Goal: Task Accomplishment & Management: Use online tool/utility

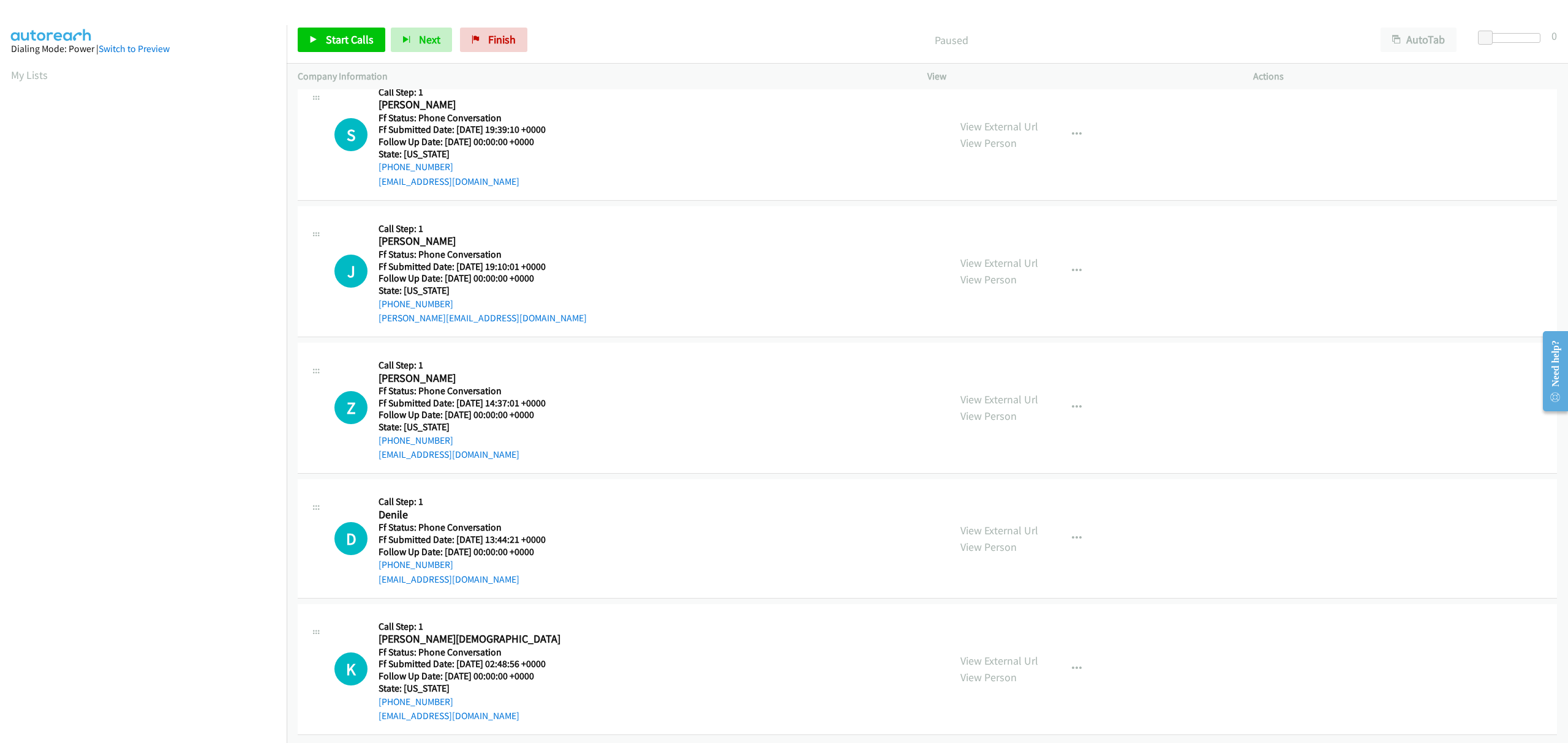
scroll to position [36, 0]
click at [1072, 266] on icon "button" at bounding box center [1076, 271] width 10 height 10
click at [967, 341] on link "Skip Call" at bounding box center [1012, 351] width 163 height 24
click at [1064, 395] on button "button" at bounding box center [1076, 407] width 33 height 24
click at [992, 476] on link "Skip Call" at bounding box center [1012, 488] width 163 height 24
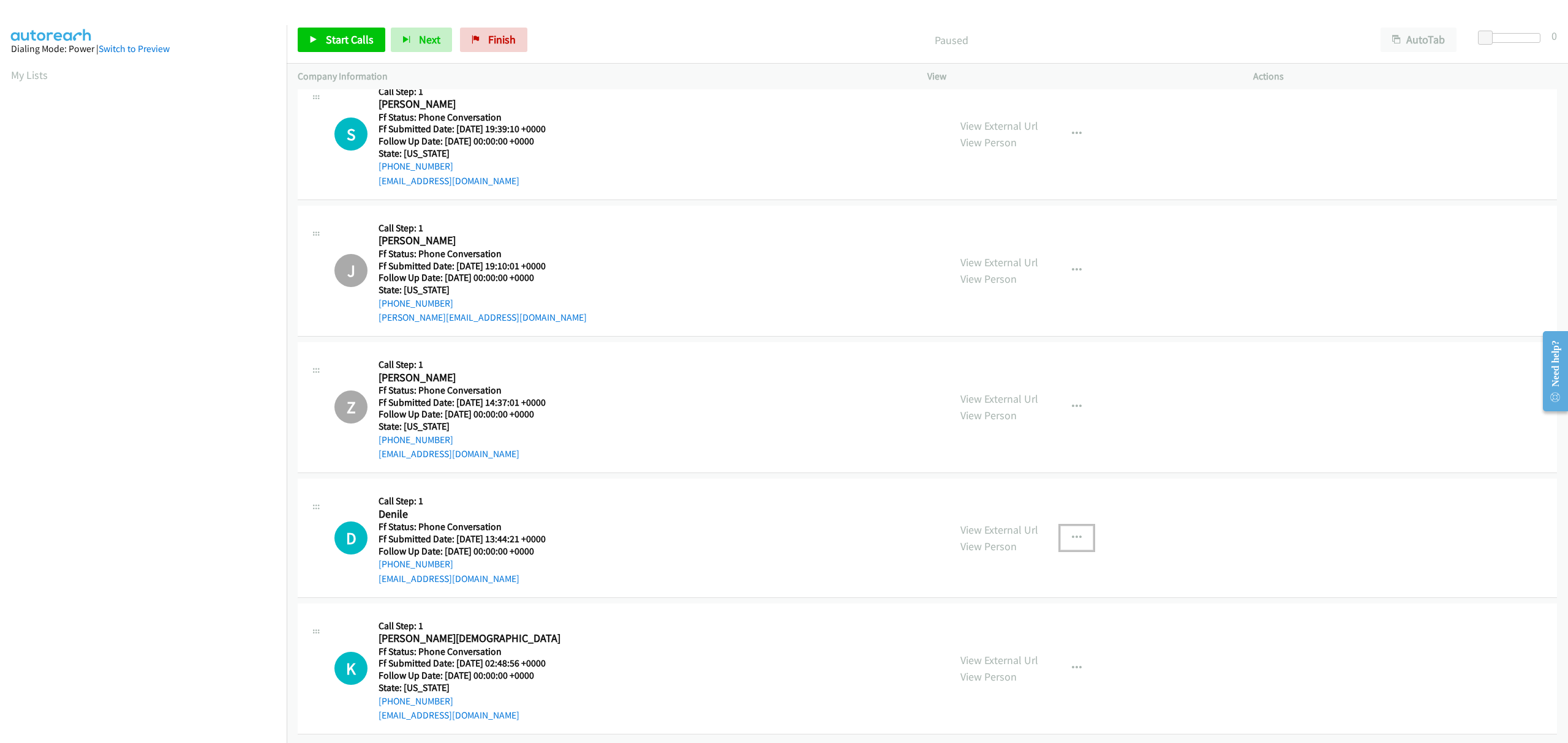
click at [1072, 533] on icon "button" at bounding box center [1076, 538] width 10 height 10
click at [1007, 607] on link "Skip Call" at bounding box center [1012, 618] width 163 height 24
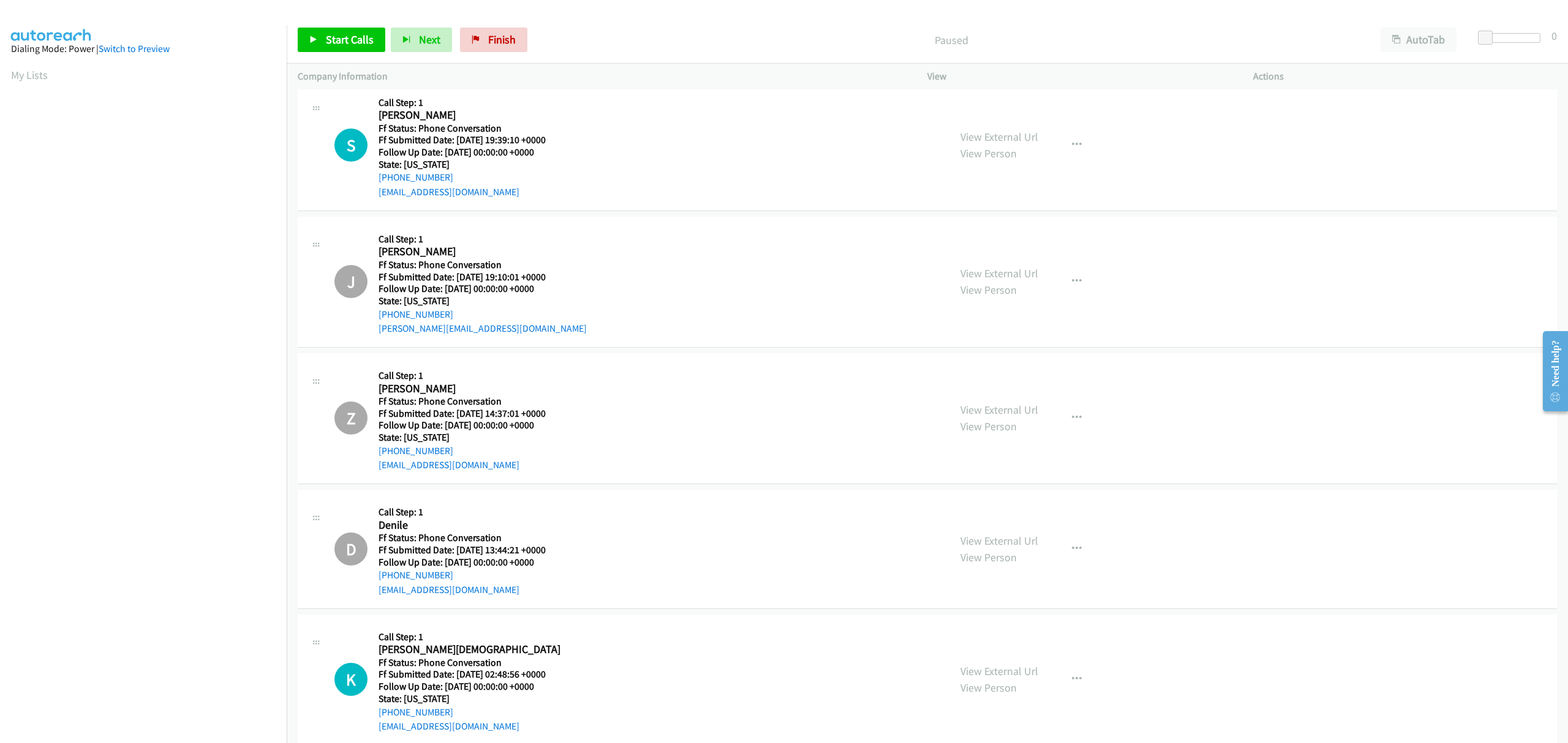
scroll to position [0, 0]
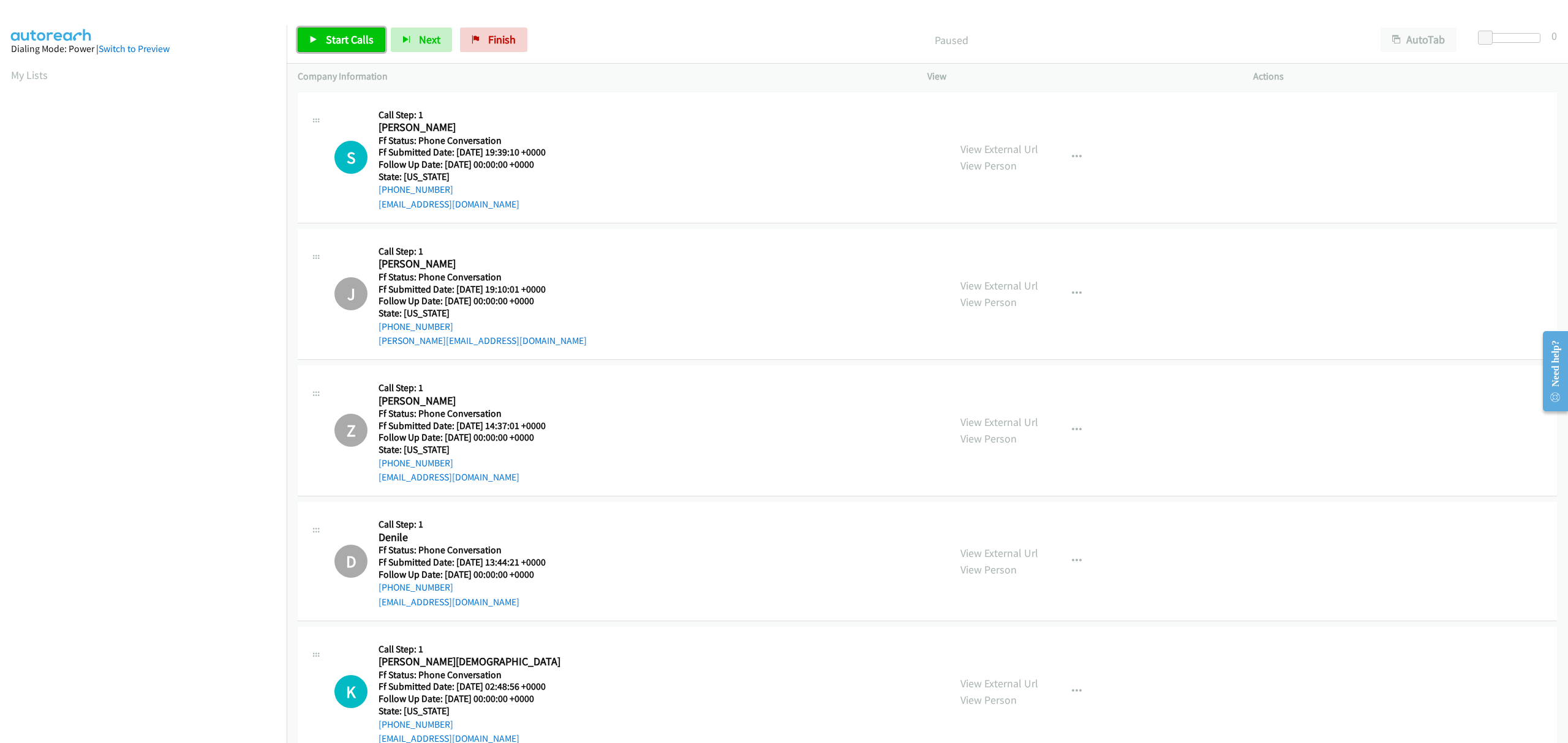
drag, startPoint x: 345, startPoint y: 44, endPoint x: 339, endPoint y: 51, distance: 9.2
click at [345, 44] on span "Start Calls" at bounding box center [349, 40] width 48 height 14
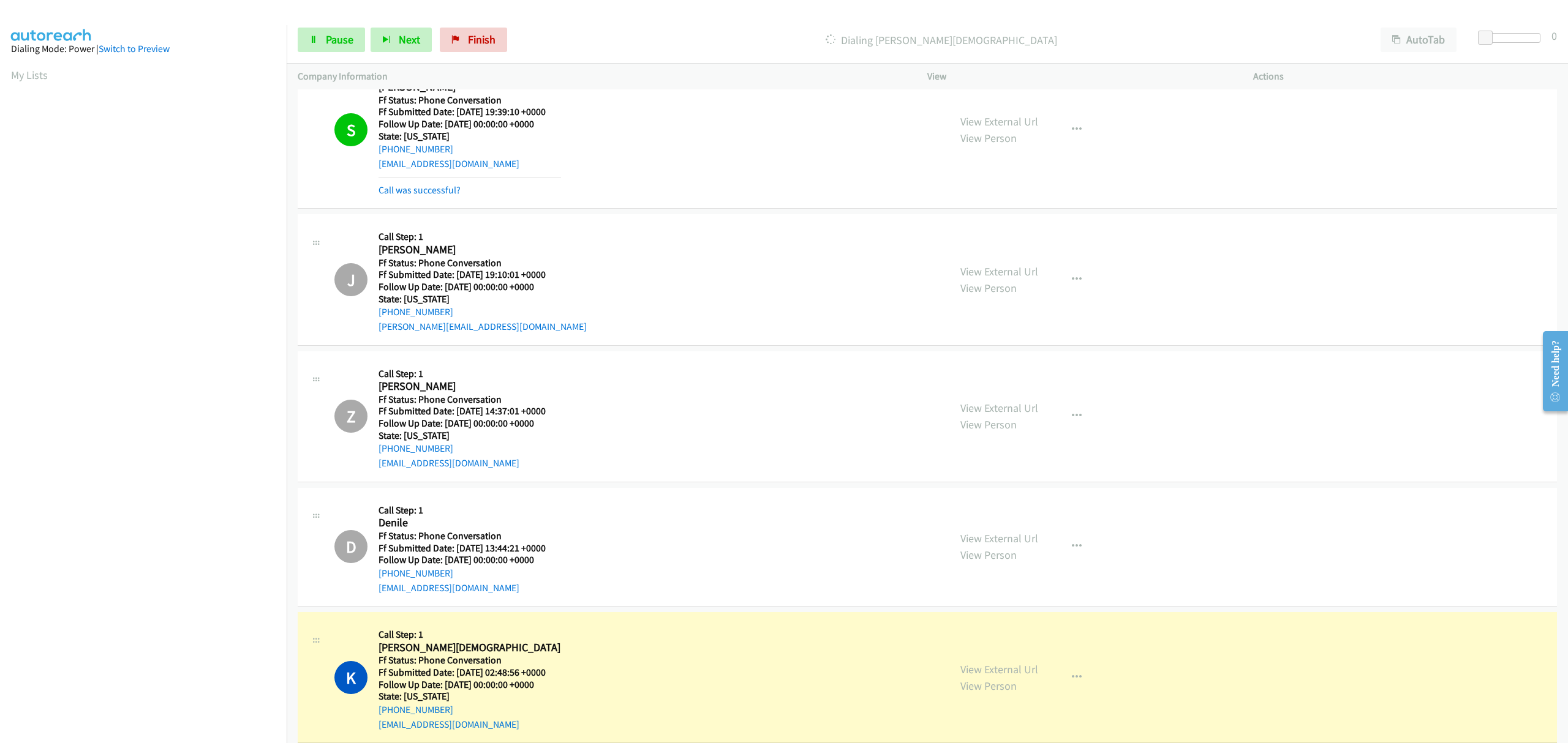
scroll to position [62, 0]
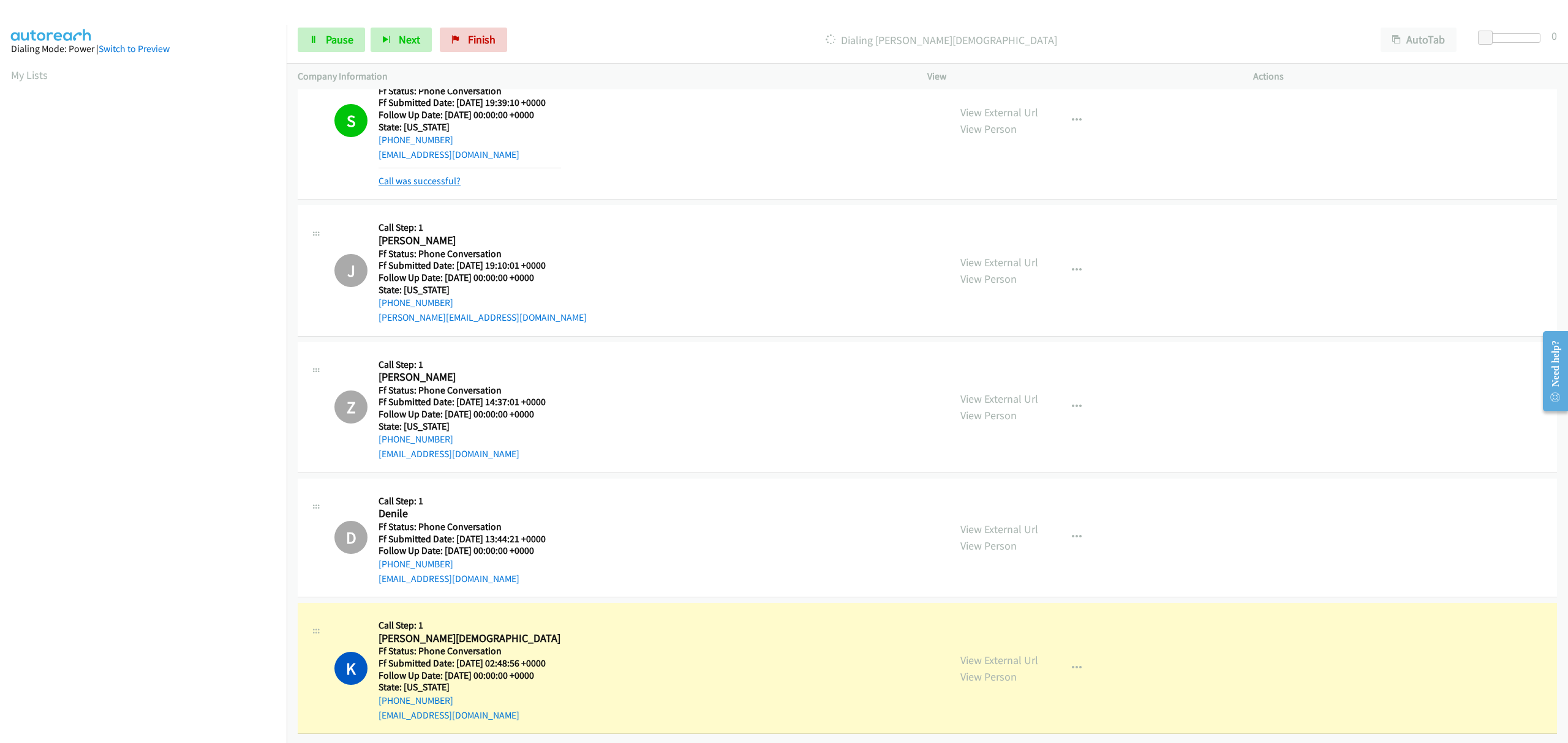
click at [447, 175] on link "Call was successful?" at bounding box center [420, 181] width 82 height 11
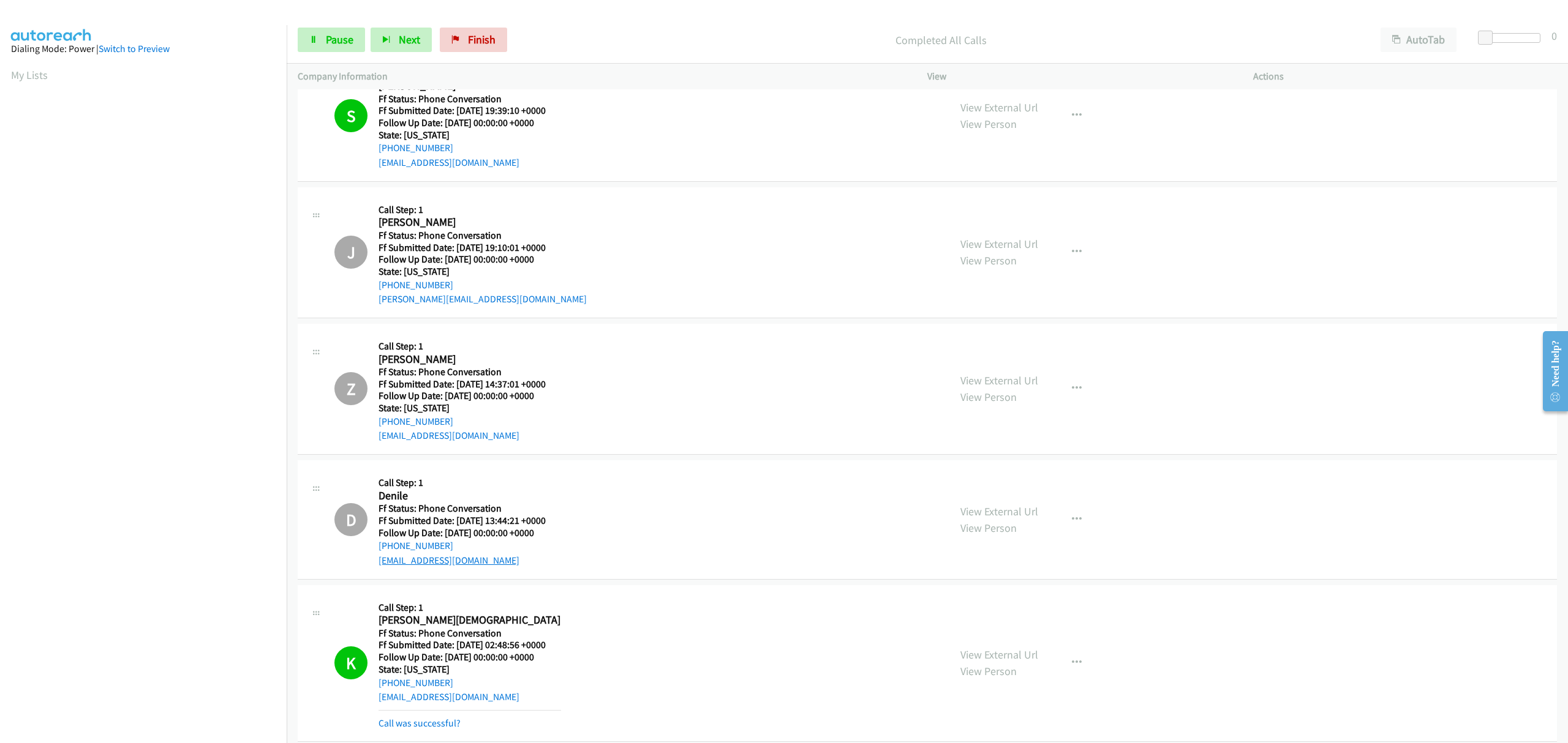
scroll to position [101, 0]
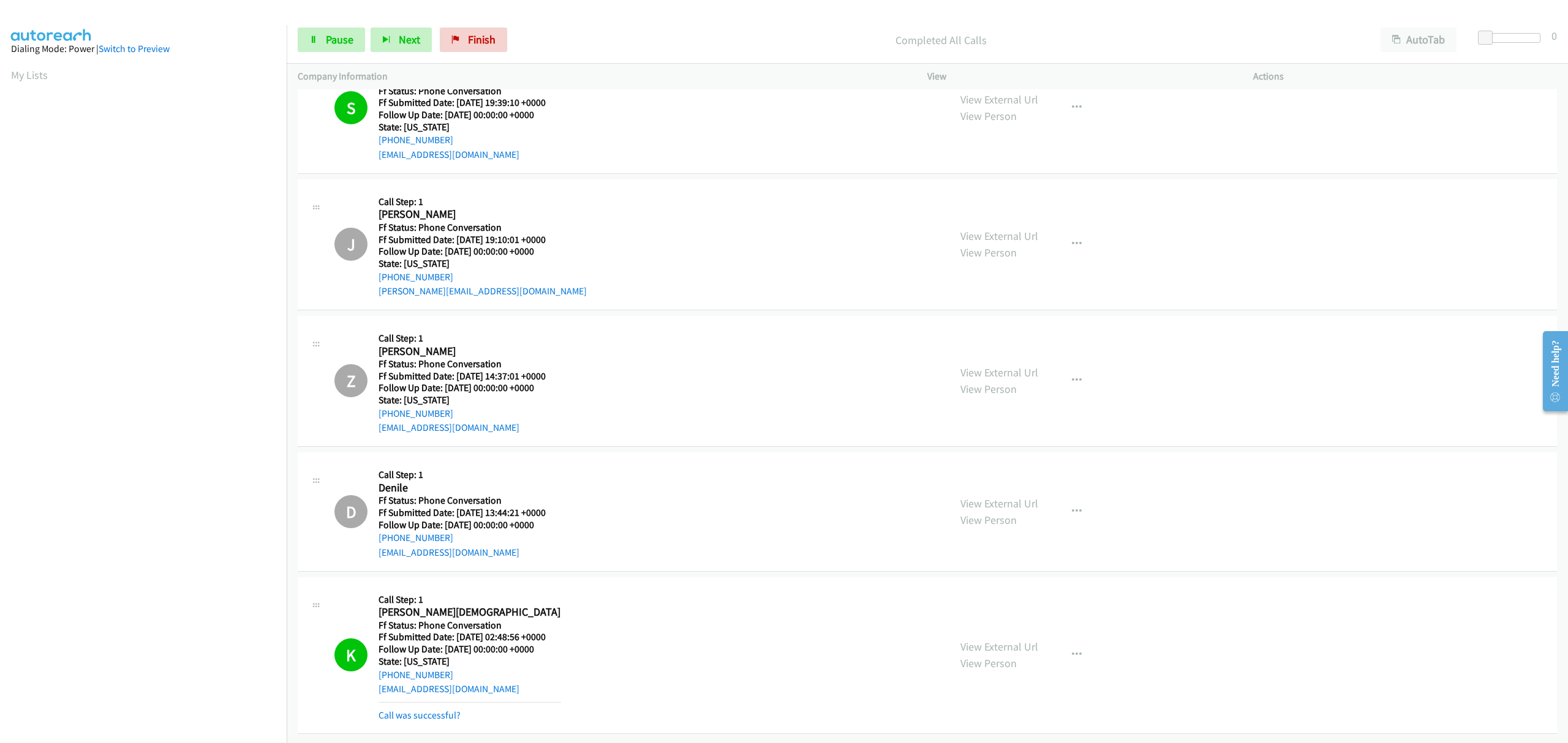
click at [454, 710] on div "Call was successful?" at bounding box center [470, 716] width 182 height 14
click at [440, 709] on link "Call was successful?" at bounding box center [420, 715] width 82 height 11
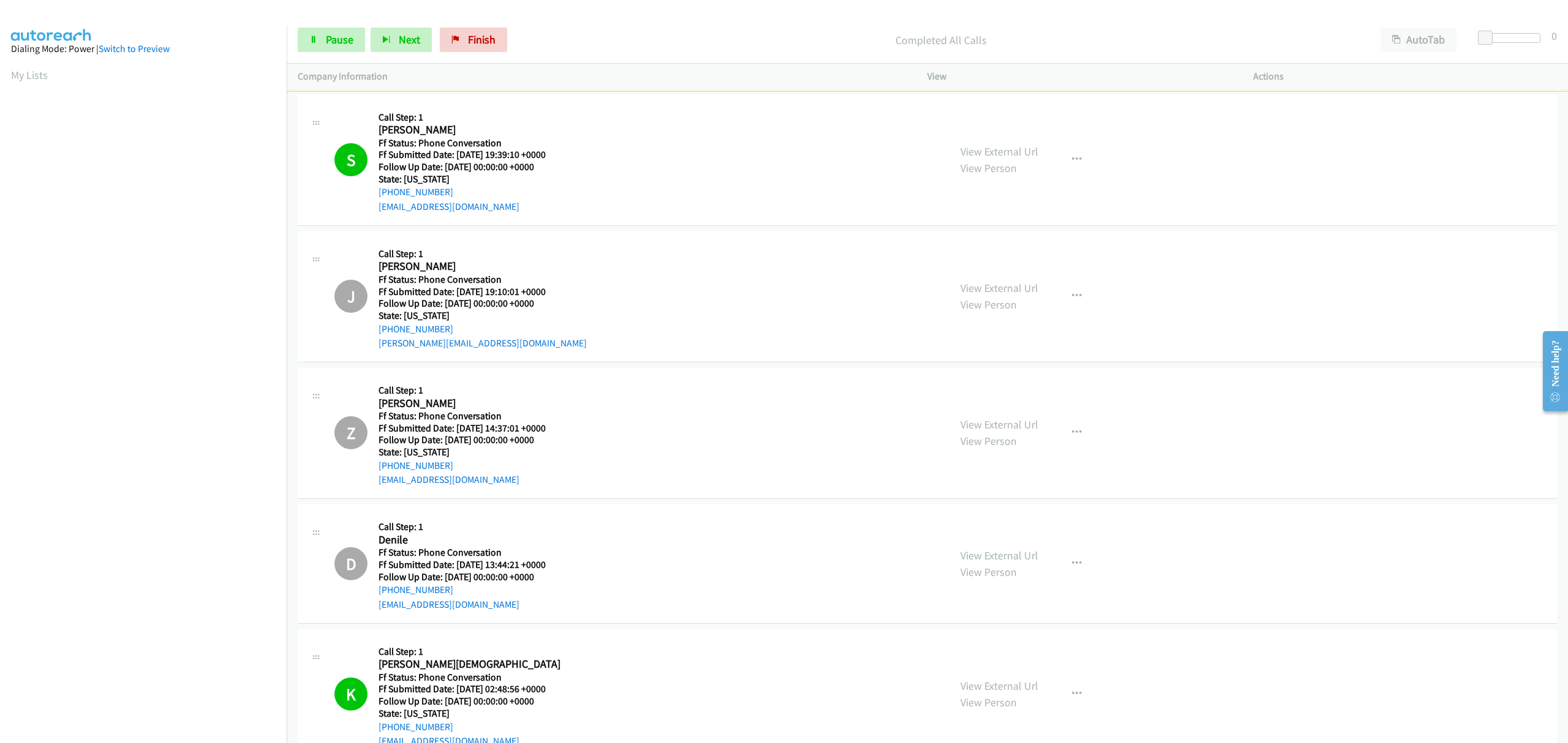
scroll to position [0, 0]
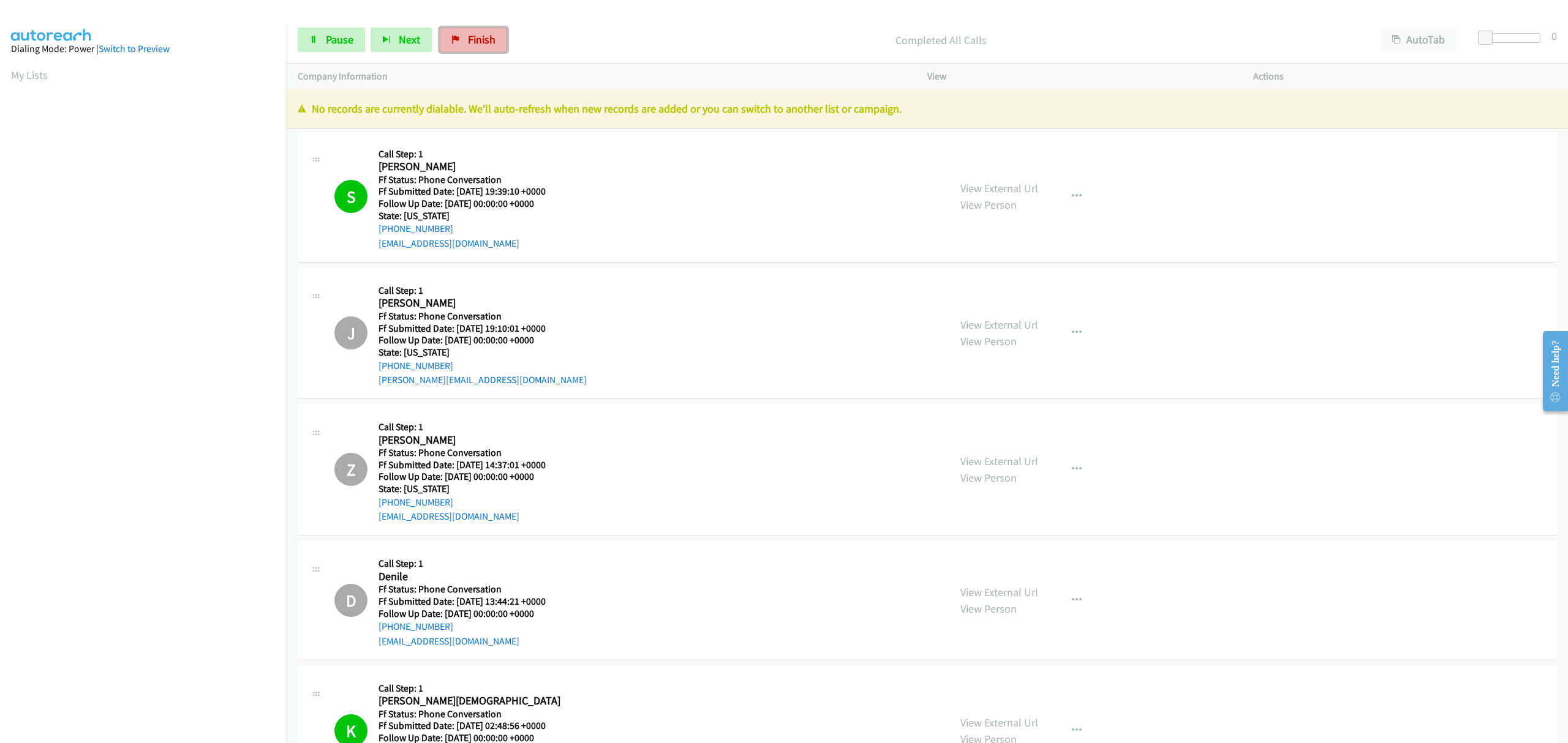
click at [473, 40] on span "Finish" at bounding box center [482, 40] width 27 height 14
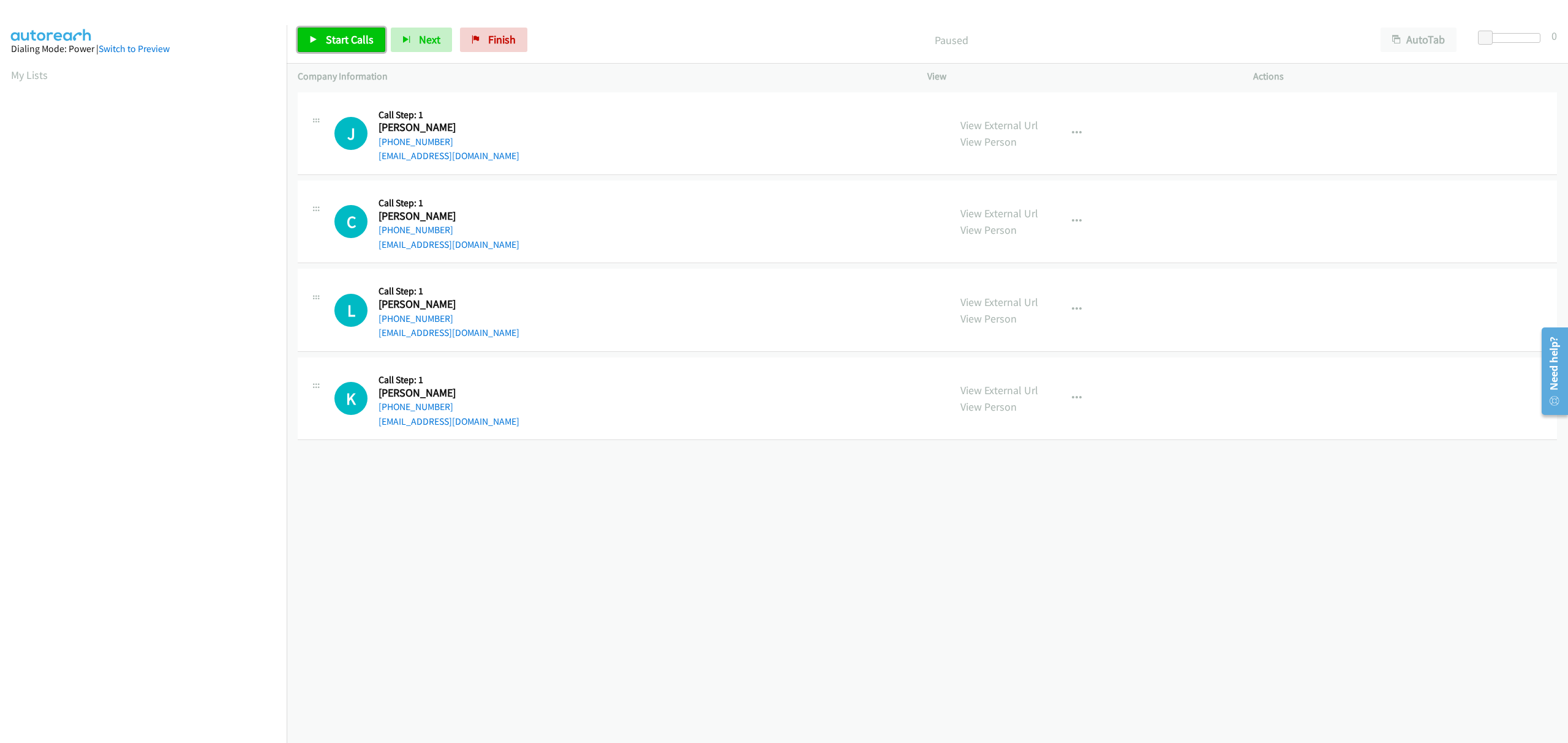
click at [317, 38] on icon at bounding box center [313, 40] width 8 height 8
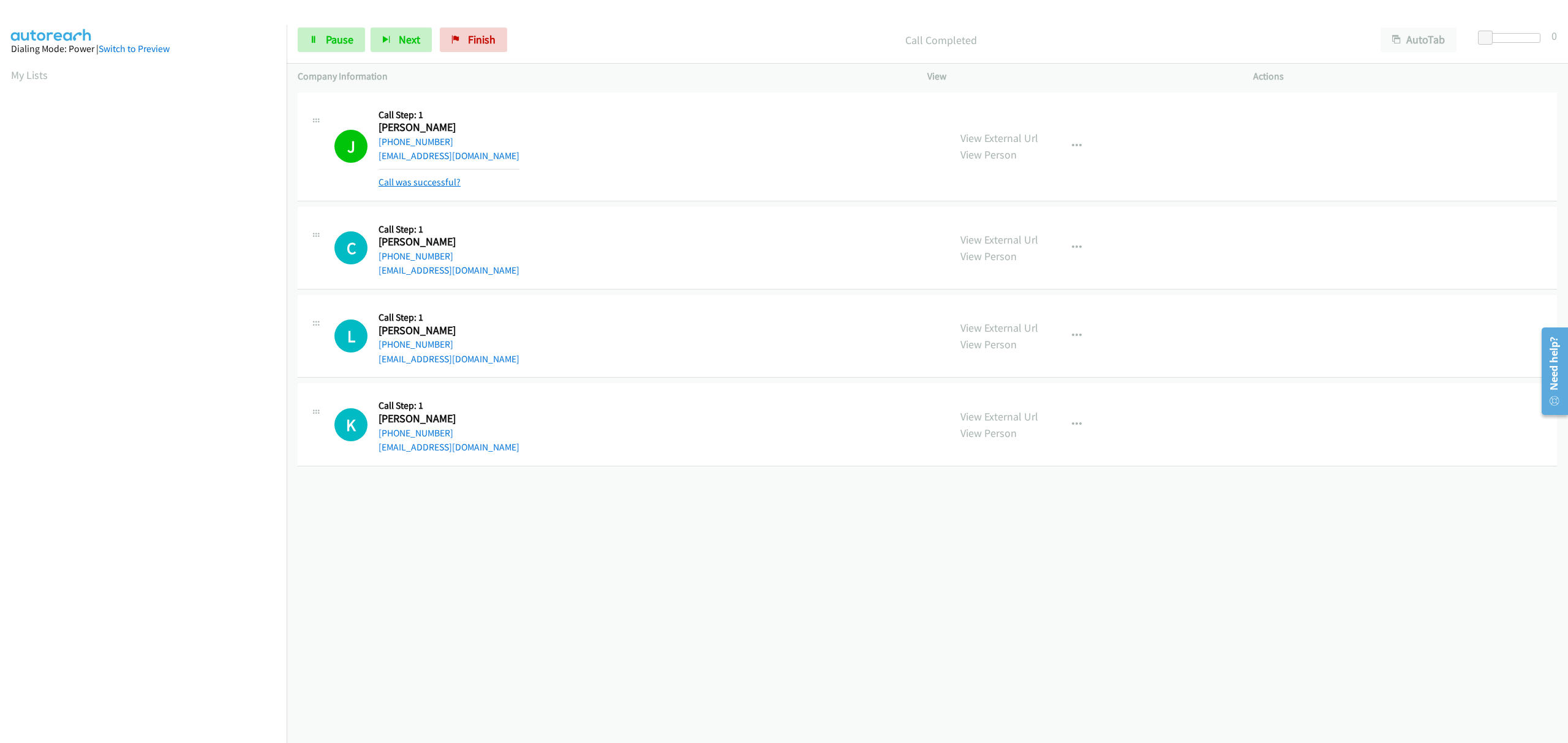
click at [450, 179] on link "Call was successful?" at bounding box center [420, 181] width 82 height 11
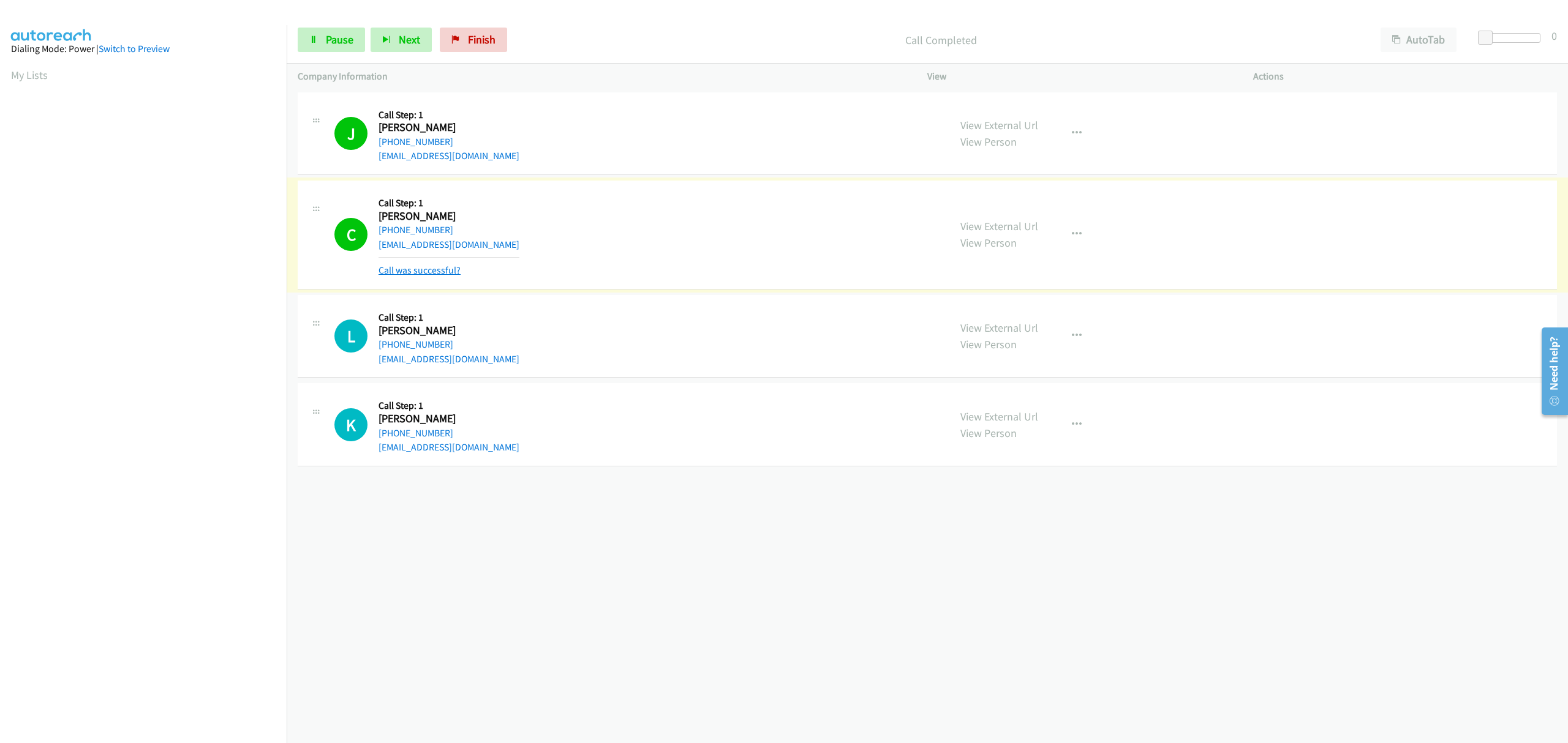
click at [438, 266] on link "Call was successful?" at bounding box center [420, 270] width 82 height 11
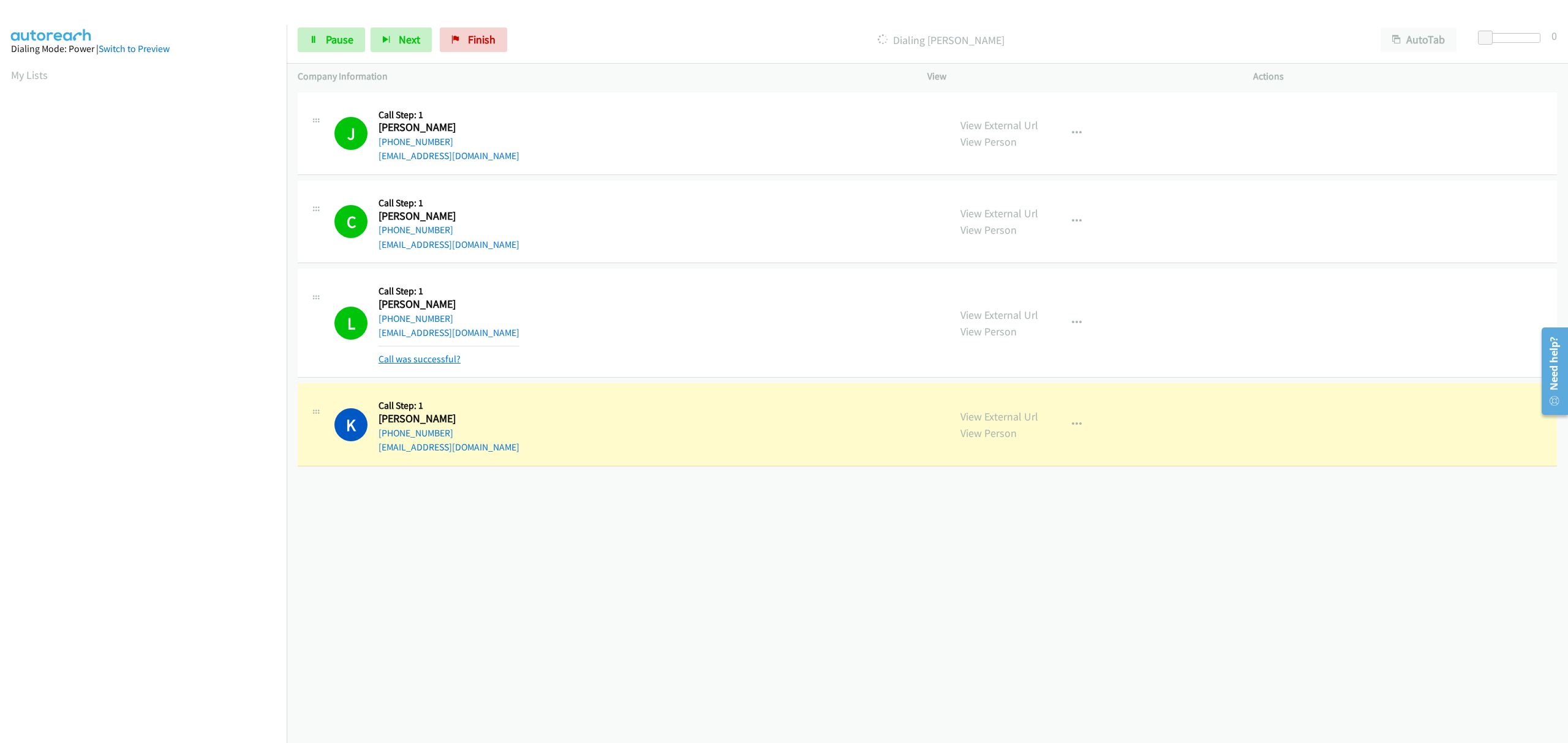
click at [409, 354] on link "Call was successful?" at bounding box center [420, 359] width 82 height 11
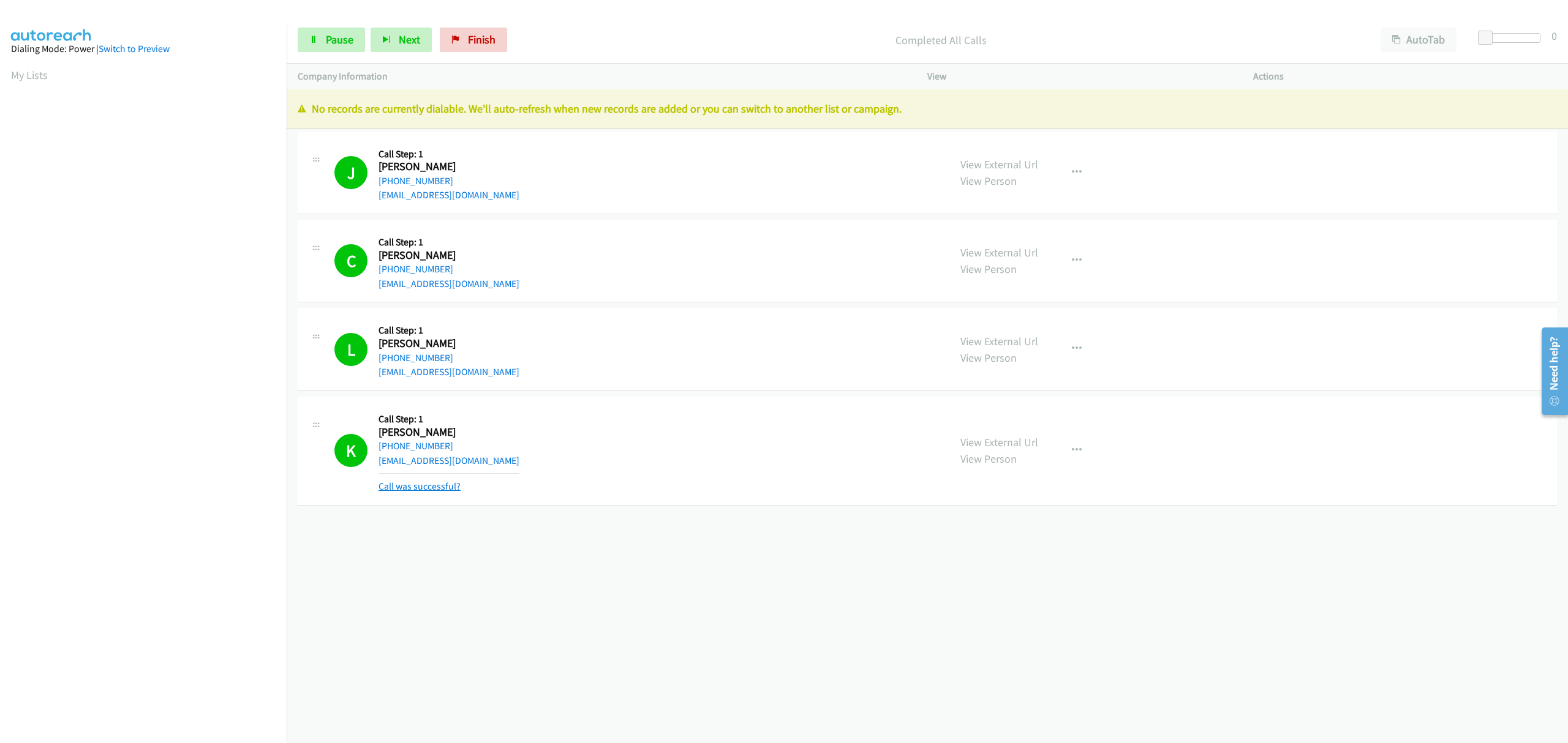
click at [420, 491] on link "Call was successful?" at bounding box center [420, 486] width 82 height 11
click at [476, 40] on span "Finish" at bounding box center [482, 40] width 27 height 14
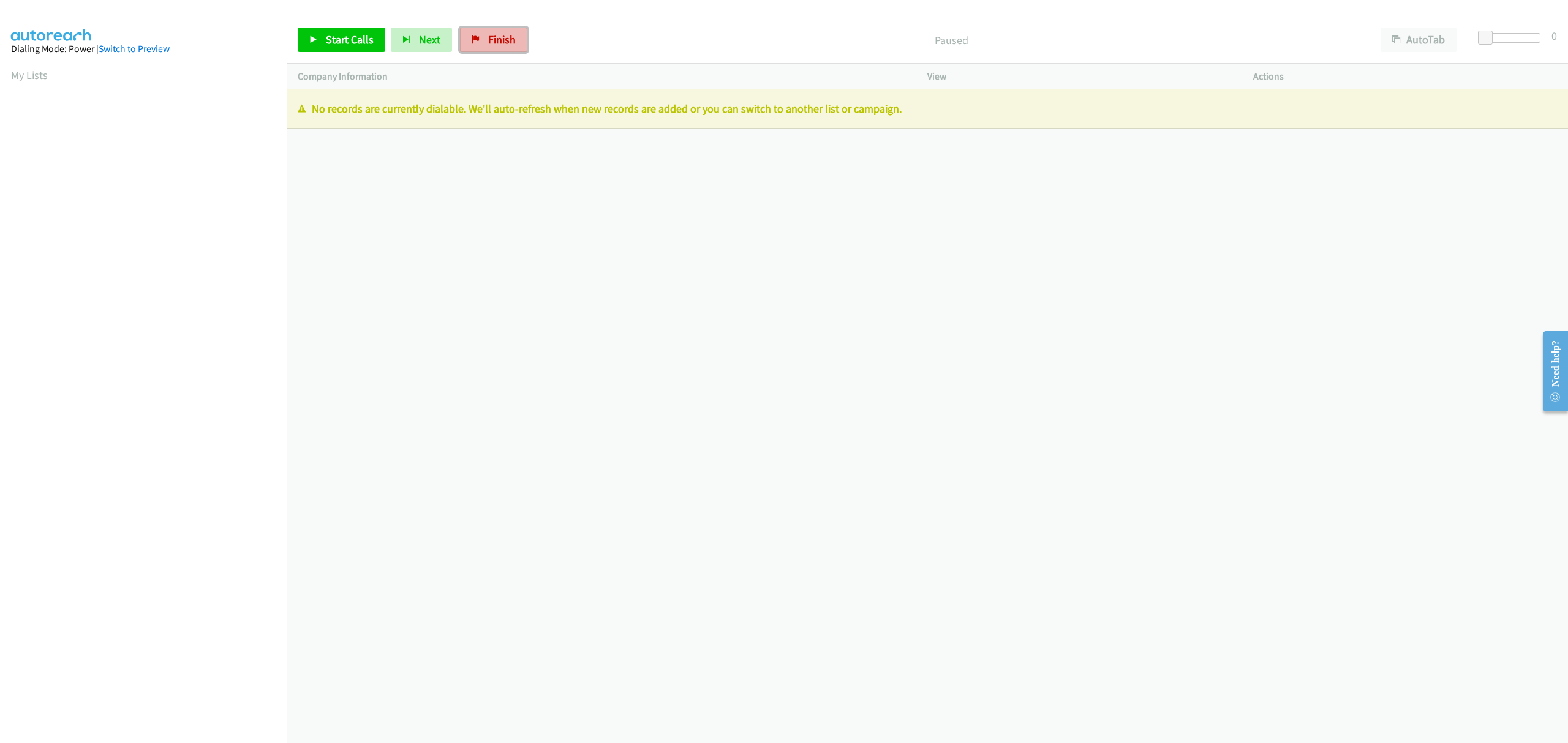
click at [498, 35] on span "Finish" at bounding box center [502, 40] width 27 height 14
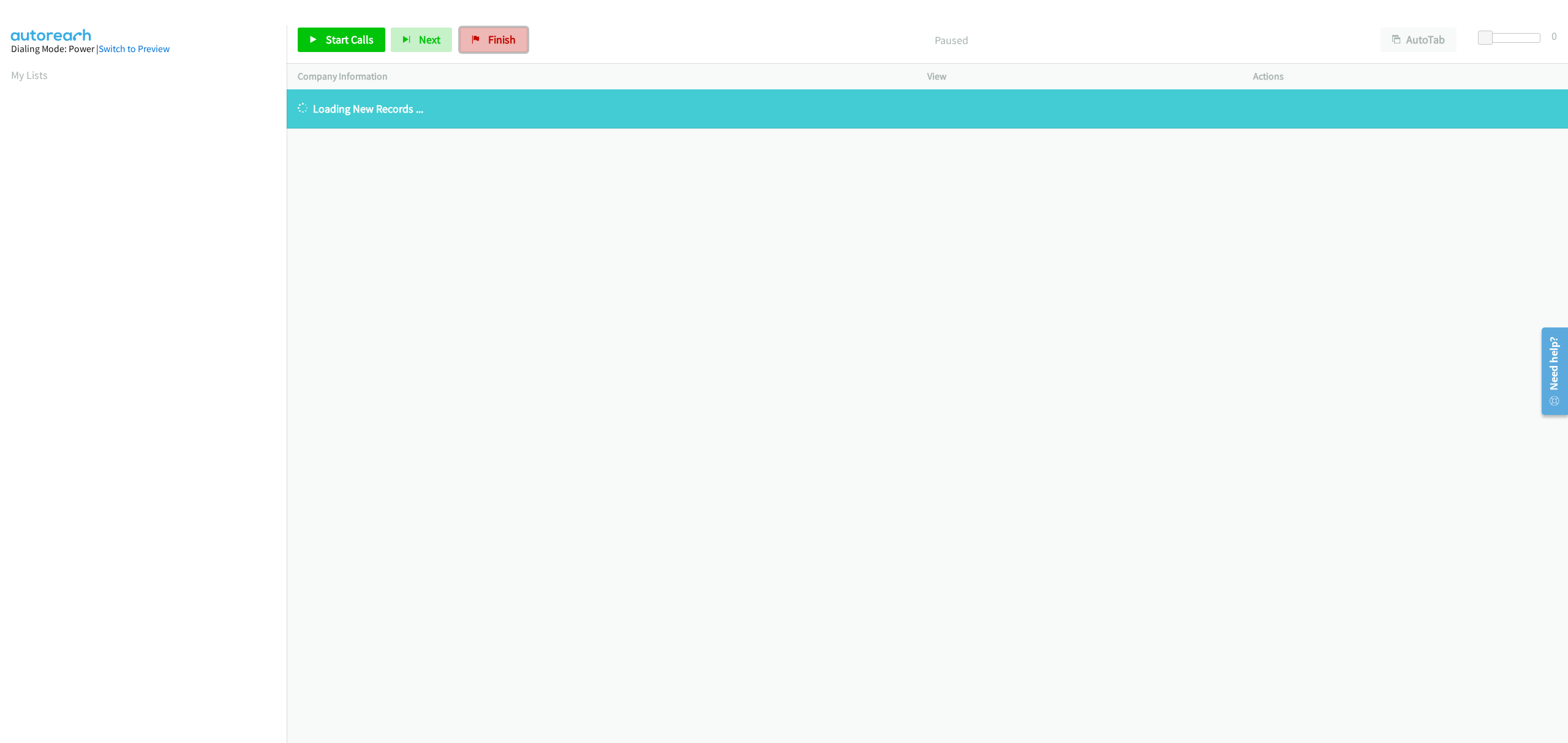
click at [490, 34] on span "Finish" at bounding box center [502, 40] width 27 height 14
click at [491, 37] on span "Finish" at bounding box center [502, 40] width 27 height 14
